Goal: Information Seeking & Learning: Learn about a topic

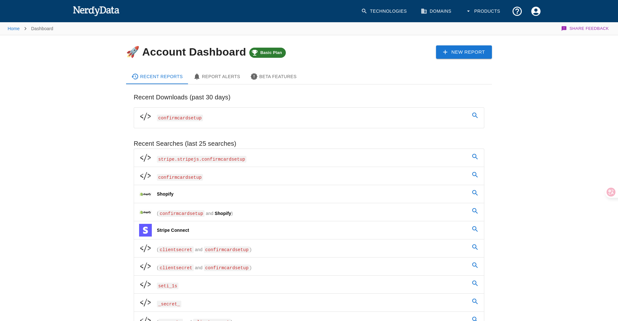
click at [227, 156] on span "stripe.stripejs.confirmcardsetup" at bounding box center [202, 159] width 90 height 7
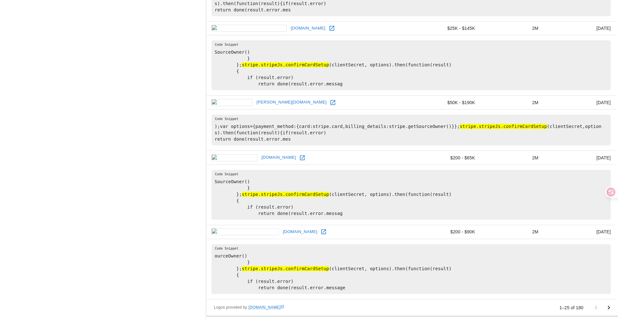
scroll to position [1531, 0]
click at [607, 307] on icon "Go to next page" at bounding box center [609, 308] width 8 height 8
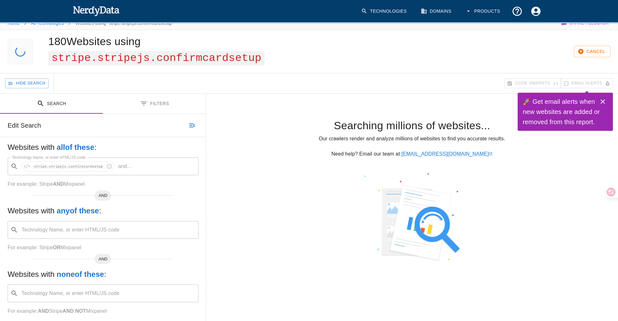
scroll to position [8, 0]
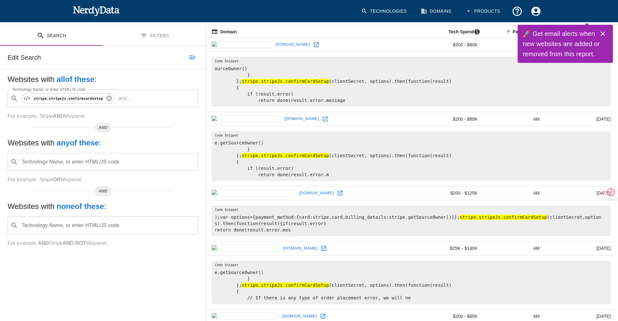
scroll to position [74, 0]
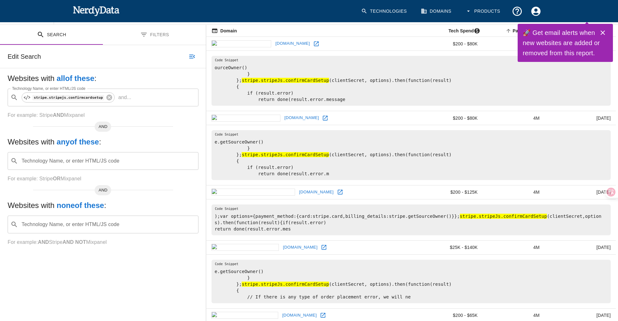
click at [322, 121] on icon at bounding box center [325, 118] width 6 height 6
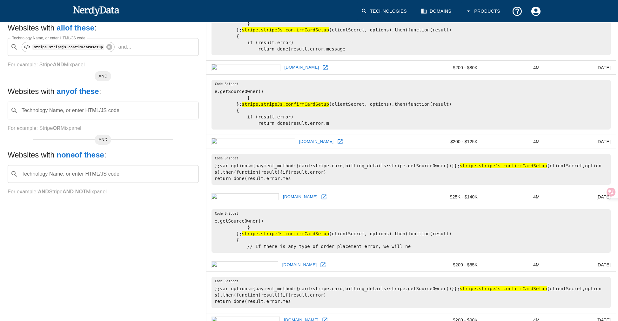
scroll to position [135, 0]
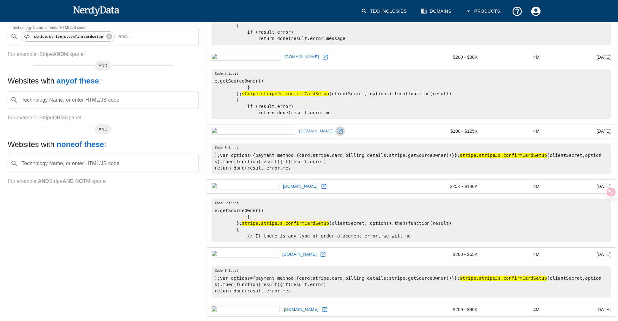
click at [335, 136] on link at bounding box center [340, 131] width 10 height 10
click at [336, 135] on icon at bounding box center [339, 131] width 6 height 6
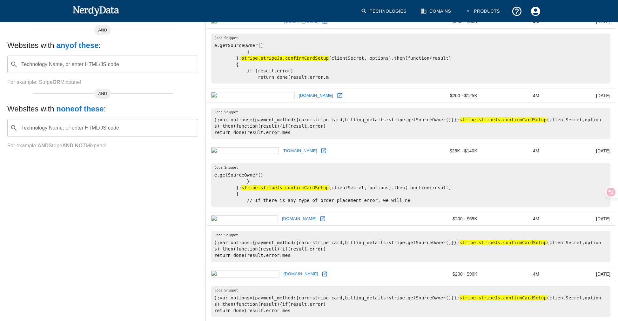
scroll to position [173, 0]
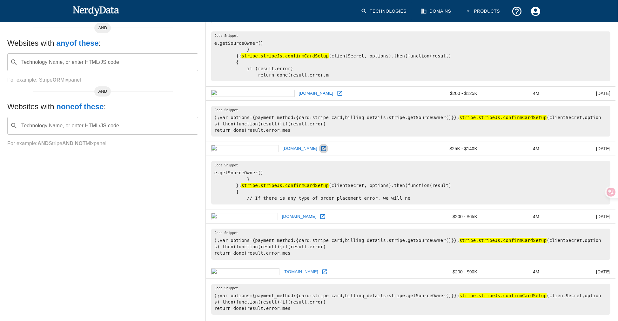
click at [320, 152] on icon at bounding box center [323, 148] width 6 height 6
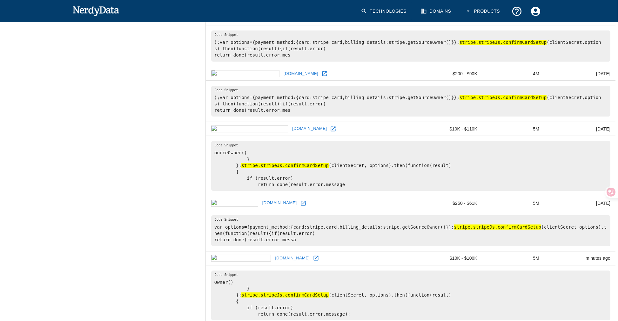
scroll to position [371, 0]
click at [319, 22] on icon at bounding box center [322, 19] width 6 height 6
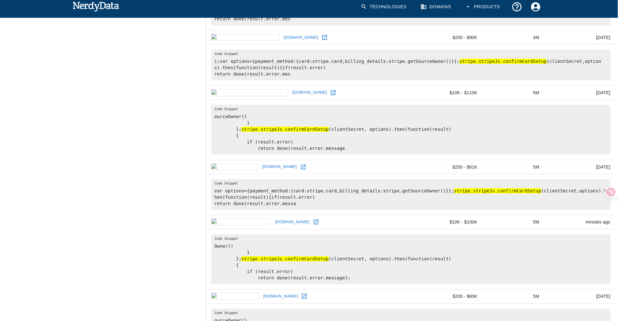
scroll to position [408, 0]
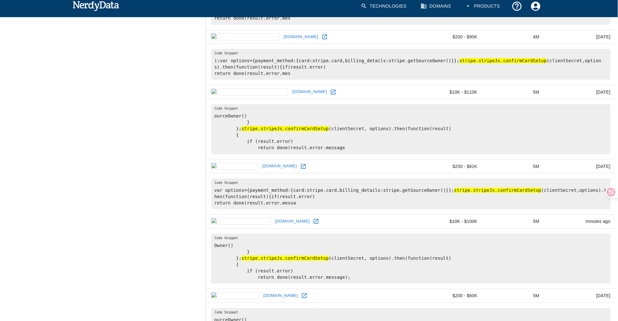
click at [321, 40] on icon at bounding box center [324, 37] width 6 height 6
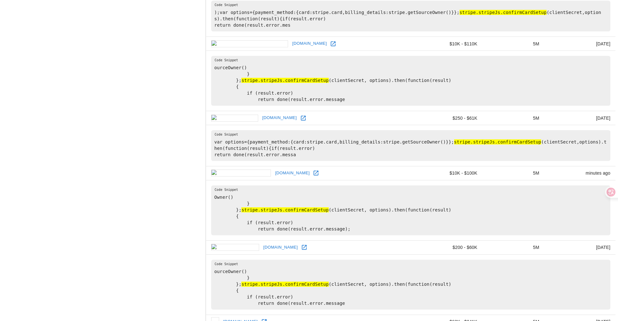
scroll to position [460, 0]
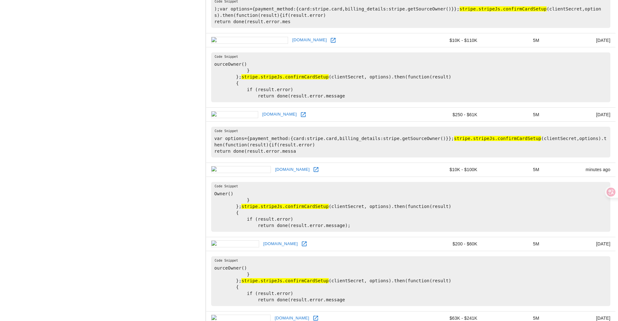
click at [330, 43] on icon at bounding box center [333, 40] width 6 height 6
